Goal: Navigation & Orientation: Find specific page/section

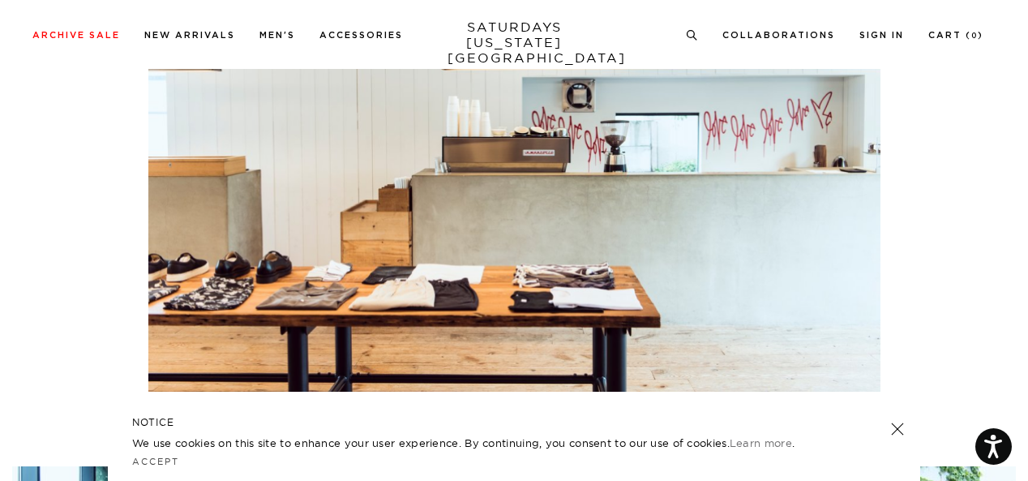
scroll to position [1621, 0]
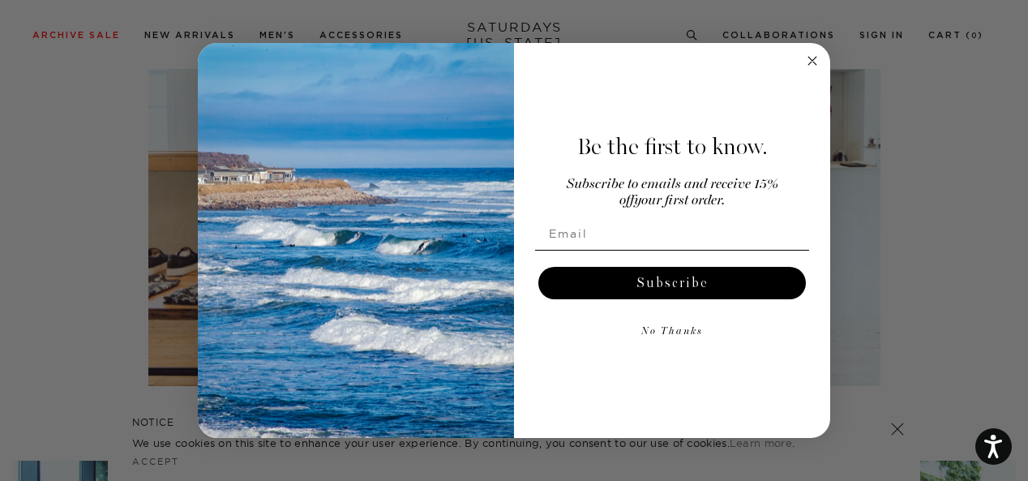
click at [810, 61] on circle "Close dialog" at bounding box center [812, 60] width 19 height 19
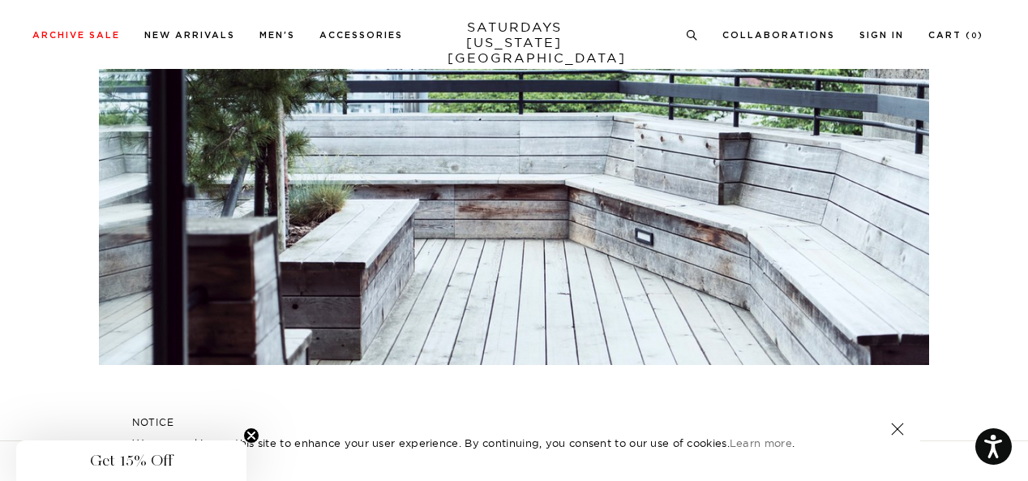
scroll to position [3835, 0]
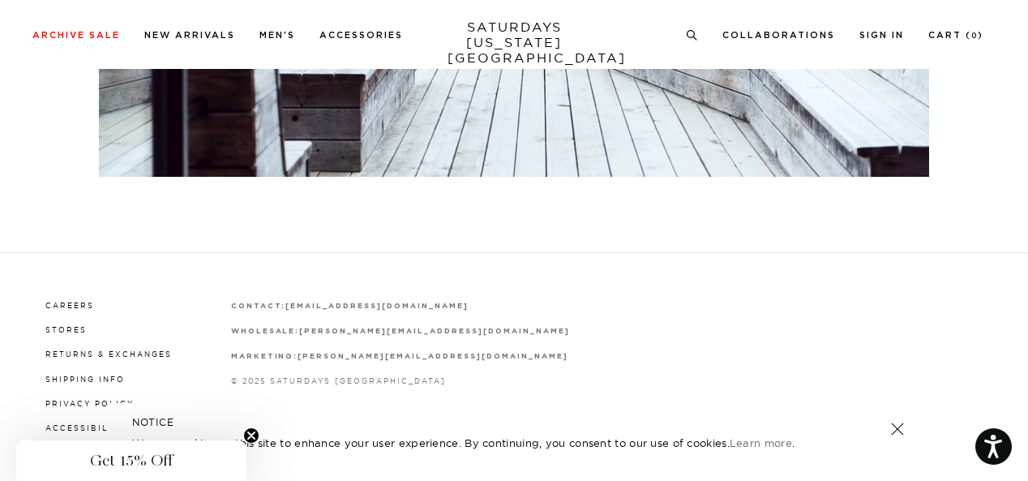
click at [639, 297] on div "Careers Stores Returns & Exchanges Shipping Info Privacy Policy Accessibility T…" at bounding box center [513, 390] width 963 height 186
click at [900, 429] on link at bounding box center [897, 428] width 23 height 23
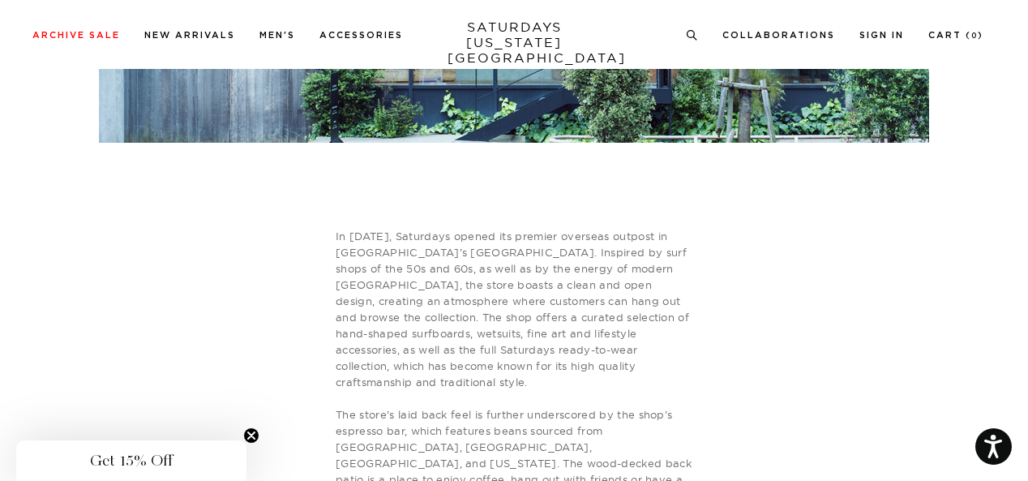
scroll to position [593, 0]
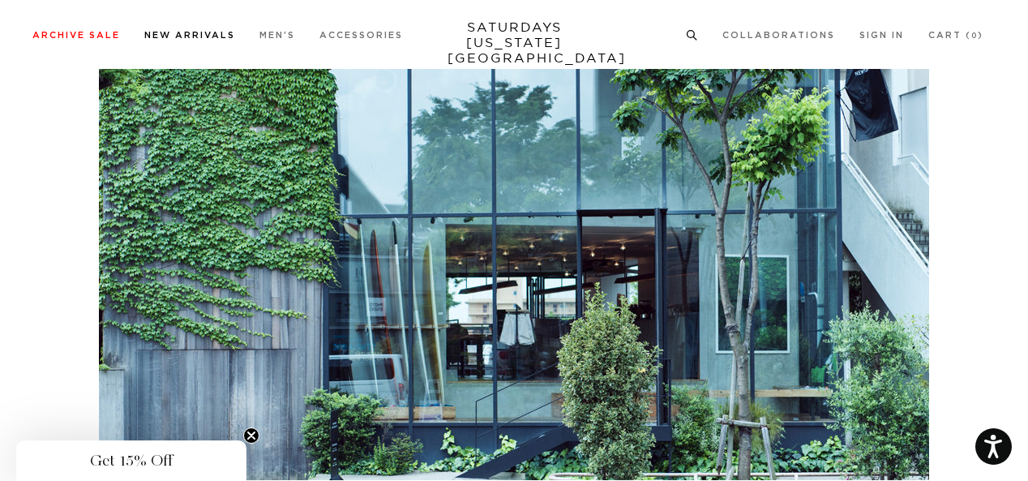
click at [191, 35] on link "New Arrivals" at bounding box center [189, 35] width 91 height 9
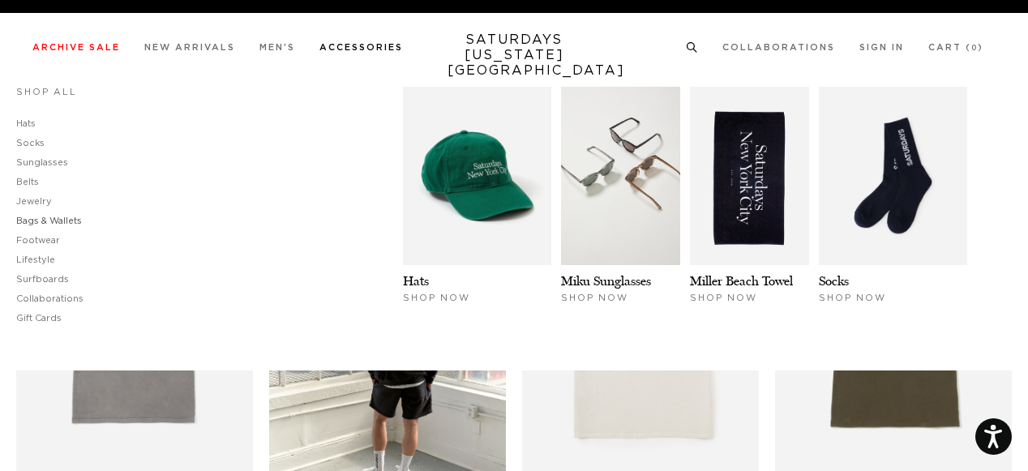
click at [39, 219] on link "Bags & Wallets" at bounding box center [49, 220] width 66 height 9
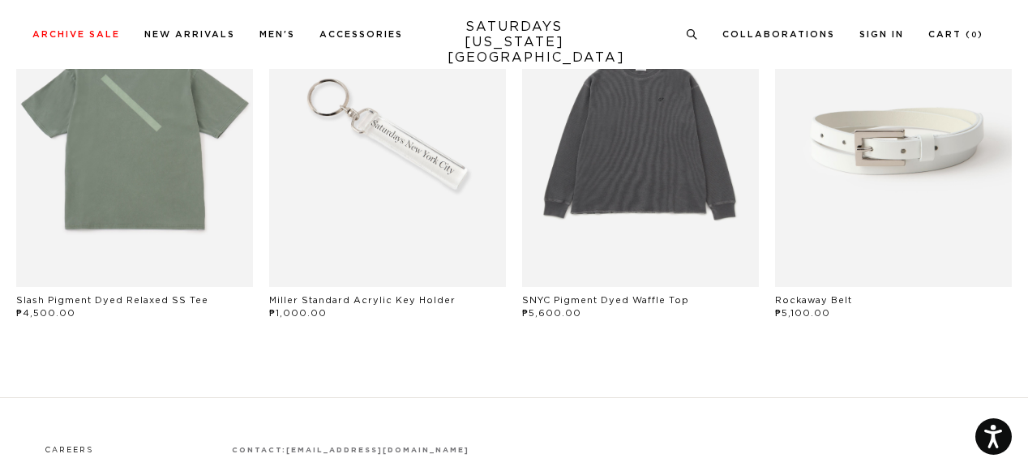
scroll to position [1495, 0]
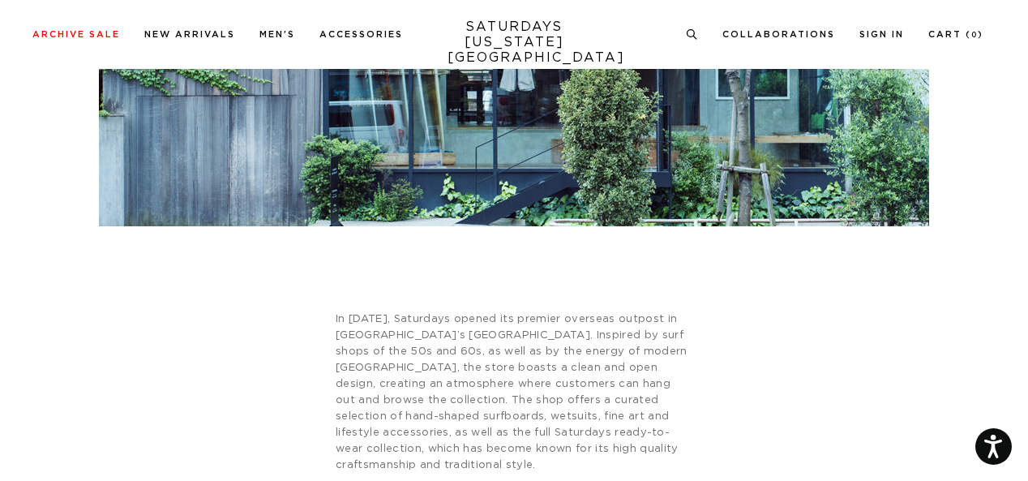
scroll to position [1007, 0]
